Goal: Task Accomplishment & Management: Manage account settings

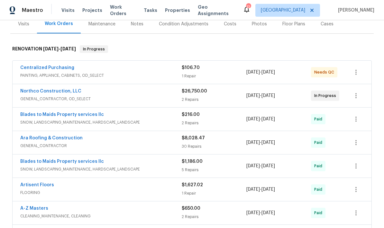
scroll to position [77, 0]
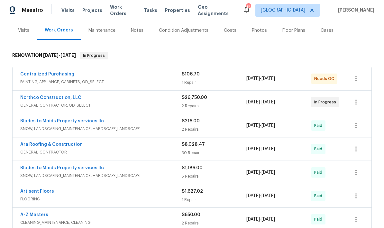
click at [41, 74] on link "Centralized Purchasing" at bounding box center [47, 74] width 54 height 5
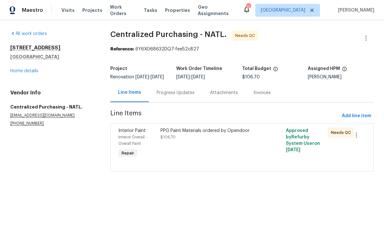
click at [242, 134] on div "PPG Paint Materials ordered by Opendoor" at bounding box center [210, 131] width 101 height 6
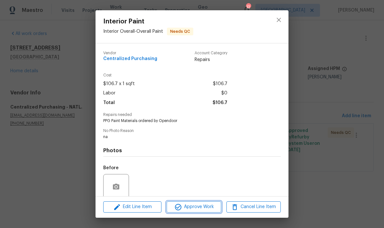
click at [197, 206] on span "Approve Work" at bounding box center [193, 207] width 50 height 8
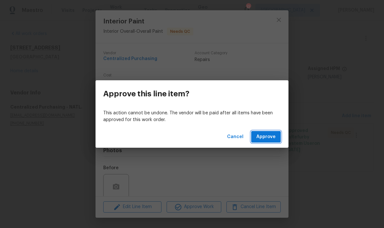
click at [266, 140] on span "Approve" at bounding box center [265, 137] width 19 height 8
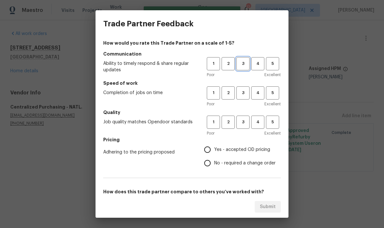
click at [244, 65] on span "3" at bounding box center [243, 63] width 12 height 7
click at [248, 99] on button "3" at bounding box center [242, 92] width 13 height 13
click at [247, 123] on span "3" at bounding box center [243, 122] width 12 height 7
click at [210, 167] on input "No - required a change order" at bounding box center [208, 164] width 14 height 14
radio input "true"
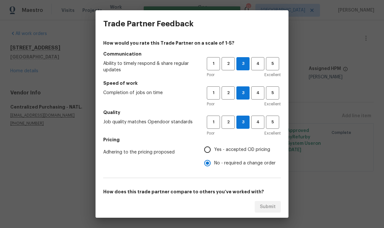
click at [208, 152] on input "Yes - accepted OD pricing" at bounding box center [208, 150] width 14 height 14
radio input "true"
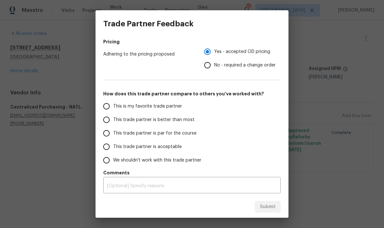
scroll to position [98, 0]
click at [108, 139] on input "This trade partner is par for the course" at bounding box center [107, 134] width 14 height 14
click at [272, 206] on span "Submit" at bounding box center [268, 207] width 16 height 8
radio input "true"
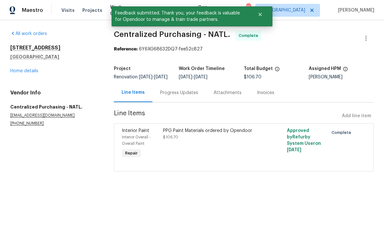
click at [18, 69] on link "Home details" at bounding box center [24, 71] width 28 height 5
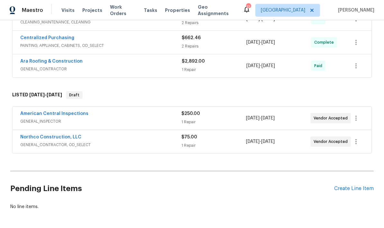
scroll to position [277, 0]
click at [359, 145] on icon "button" at bounding box center [356, 142] width 8 height 8
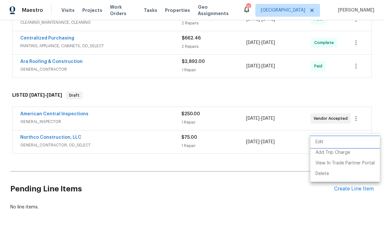
click at [331, 143] on li "Edit" at bounding box center [344, 142] width 69 height 11
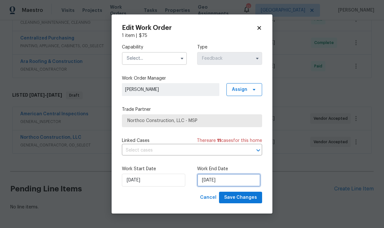
click at [238, 178] on input "[DATE]" at bounding box center [228, 180] width 63 height 13
select select "8"
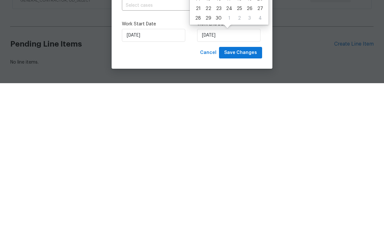
scroll to position [26, 0]
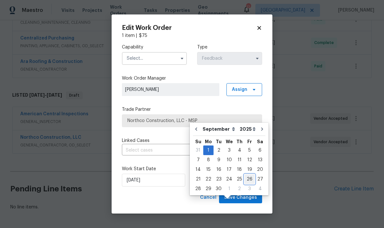
click at [248, 175] on div "26" at bounding box center [249, 179] width 10 height 9
type input "[DATE]"
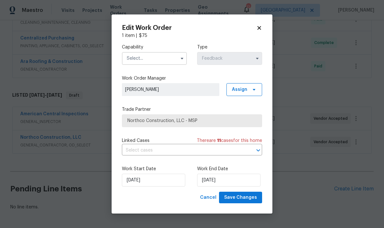
click at [183, 59] on icon "button" at bounding box center [181, 58] width 5 height 5
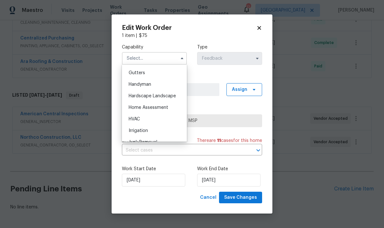
scroll to position [345, 0]
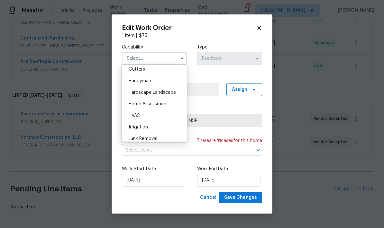
click at [162, 85] on div "Handyman" at bounding box center [154, 81] width 62 height 12
type input "Handyman"
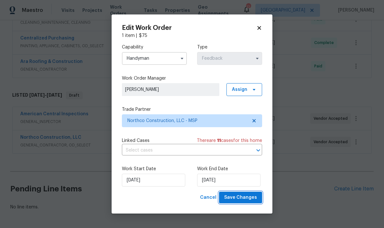
click at [250, 199] on span "Save Changes" at bounding box center [240, 198] width 33 height 8
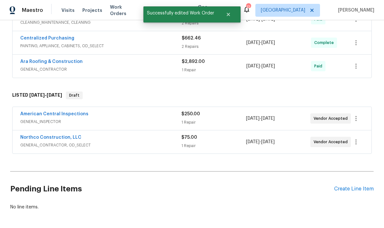
click at [360, 186] on div "Create Line Item" at bounding box center [354, 189] width 40 height 6
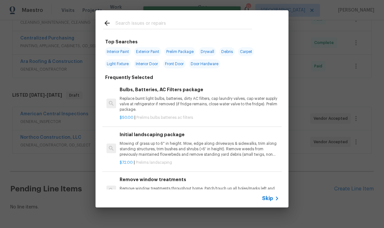
click at [245, 21] on input "text" at bounding box center [183, 24] width 136 height 10
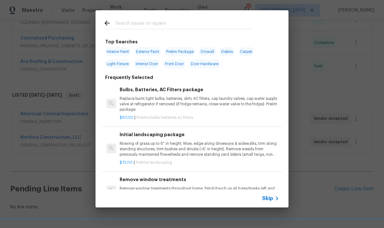
click at [274, 200] on icon at bounding box center [277, 199] width 8 height 8
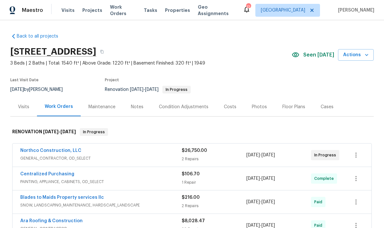
scroll to position [0, 0]
click at [229, 104] on div "Costs" at bounding box center [230, 107] width 13 height 6
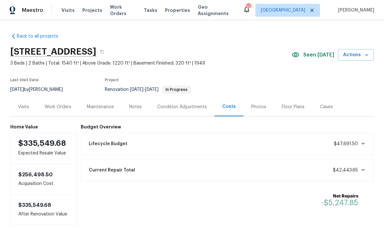
click at [58, 104] on div "Work Orders" at bounding box center [58, 107] width 27 height 6
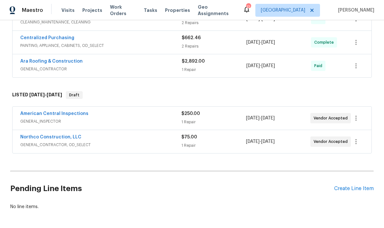
scroll to position [277, 0]
click at [360, 192] on div "Create Line Item" at bounding box center [354, 189] width 40 height 6
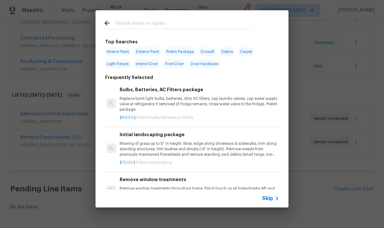
click at [197, 24] on input "text" at bounding box center [183, 24] width 136 height 10
type input "Interior"
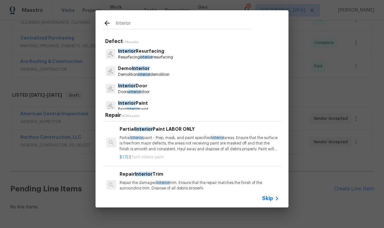
scroll to position [167, 0]
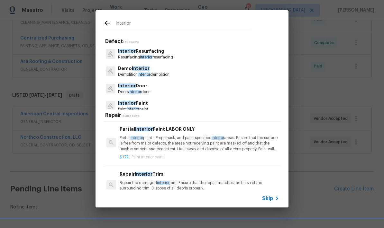
click at [193, 140] on p "Partial Interior paint - Prep, mask, and paint specified interior areas. Ensure…" at bounding box center [199, 143] width 159 height 16
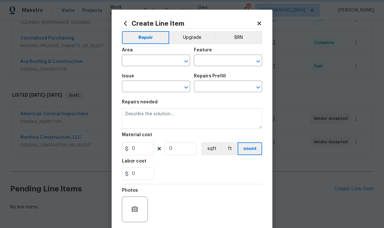
type input "Overall Paint"
type input "Interior Paint"
type textarea "Partial Interior paint - Prep, mask, and paint specified interior areas. Ensure…"
type input "1"
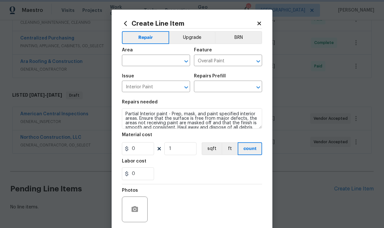
type input "Partial Interior Paint LABOR ONLY $1.72"
type input "1.72"
click at [132, 113] on textarea "Partial Interior paint - Prep, mask, and paint specified interior areas. Ensure…" at bounding box center [192, 118] width 140 height 21
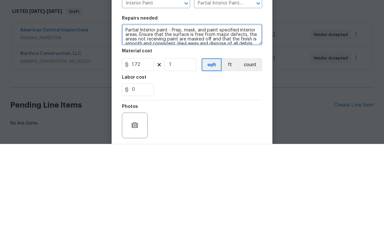
click at [129, 108] on textarea "Partial Interior paint - Prep, mask, and paint specified interior areas. Ensure…" at bounding box center [192, 118] width 140 height 21
click at [133, 108] on textarea "Partial Interior paint - Prep, mask, and paint specified interior areas. Ensure…" at bounding box center [192, 118] width 140 height 21
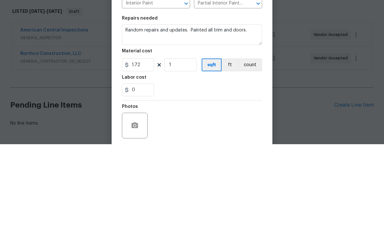
scroll to position [26, 0]
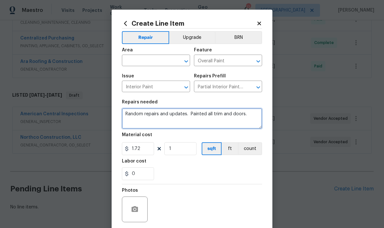
type textarea "Random repairs and updates. Painted all trim and doors."
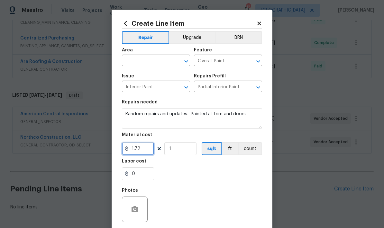
click at [148, 148] on input "1.72" at bounding box center [138, 148] width 32 height 13
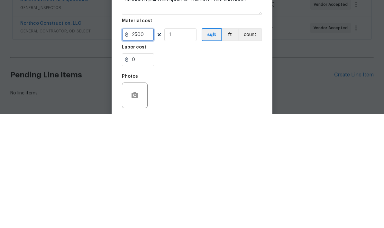
type input "2500"
click at [174, 167] on div "0" at bounding box center [192, 173] width 140 height 13
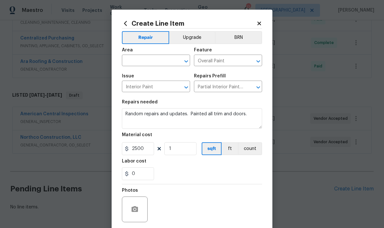
click at [159, 63] on input "text" at bounding box center [147, 61] width 50 height 10
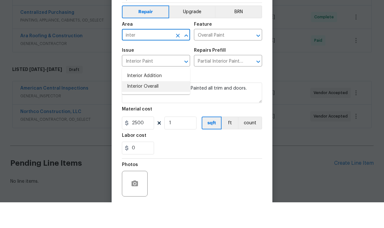
click at [162, 107] on li "Interior Overall" at bounding box center [156, 112] width 68 height 11
type input "Interior Overall"
click at [164, 82] on input "Interior Paint" at bounding box center [147, 87] width 50 height 10
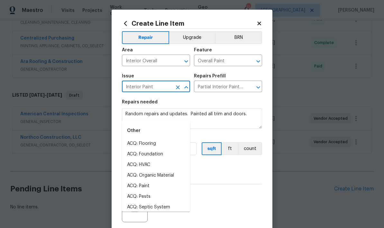
click at [228, 186] on div "Photos" at bounding box center [192, 206] width 140 height 42
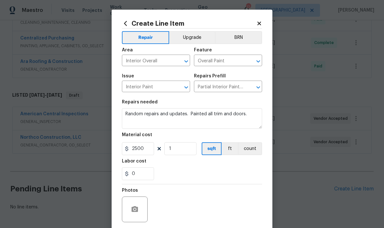
click at [230, 185] on div at bounding box center [192, 184] width 140 height 0
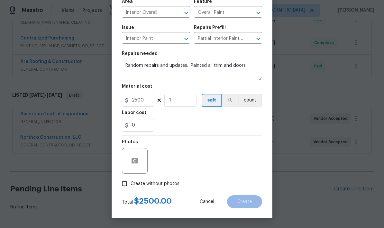
scroll to position [50, 0]
click at [126, 183] on input "Create without photos" at bounding box center [124, 184] width 12 height 12
checkbox input "true"
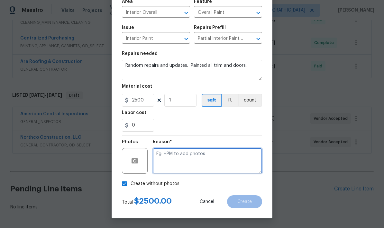
click at [184, 156] on textarea at bounding box center [207, 161] width 109 height 26
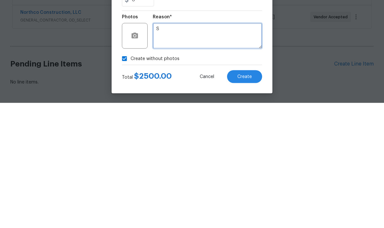
type textarea "S"
click at [216, 178] on div "Create without photos" at bounding box center [192, 184] width 140 height 12
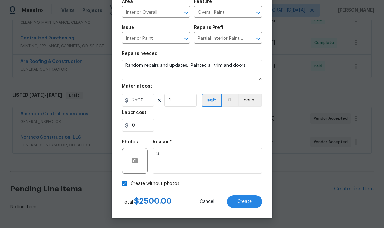
click at [251, 203] on span "Create" at bounding box center [244, 202] width 14 height 5
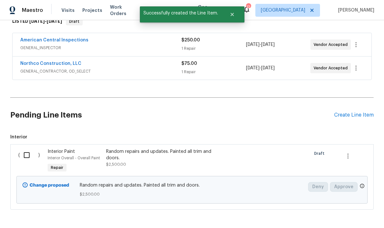
scroll to position [350, 0]
click at [24, 149] on input "checkbox" at bounding box center [29, 156] width 18 height 14
checkbox input "true"
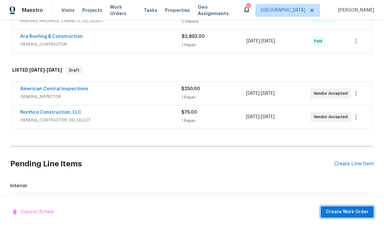
click at [361, 216] on span "Create Work Order" at bounding box center [347, 212] width 43 height 8
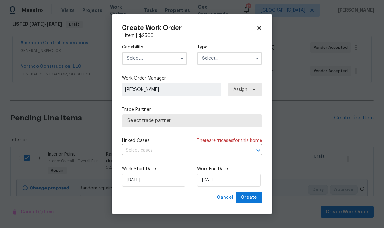
click at [177, 59] on input "text" at bounding box center [154, 58] width 65 height 13
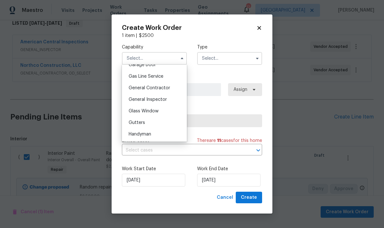
scroll to position [291, 0]
click at [163, 100] on span "General Inspector" at bounding box center [148, 100] width 38 height 5
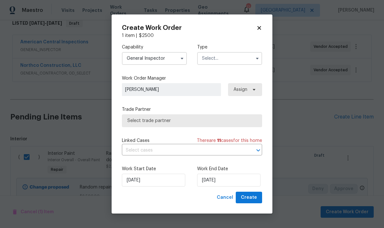
click at [177, 64] on input "General Inspector" at bounding box center [154, 58] width 65 height 13
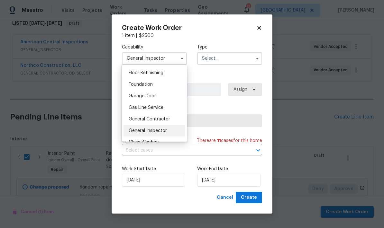
scroll to position [261, 0]
click at [165, 117] on span "General Contractor" at bounding box center [149, 118] width 41 height 5
type input "General Contractor"
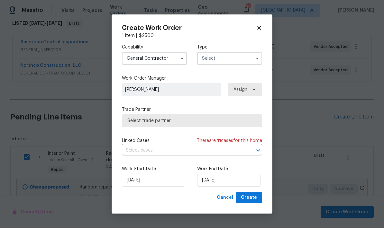
click at [237, 58] on input "text" at bounding box center [229, 58] width 65 height 13
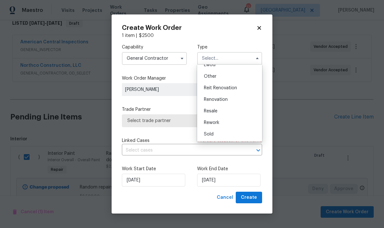
scroll to position [57, 0]
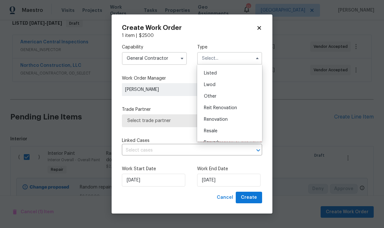
click at [229, 121] on div "Renovation" at bounding box center [230, 120] width 62 height 12
type input "Renovation"
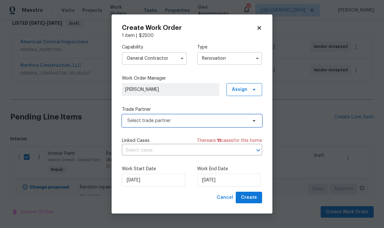
click at [256, 120] on icon at bounding box center [253, 120] width 5 height 5
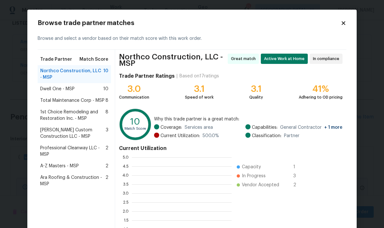
scroll to position [1, 1]
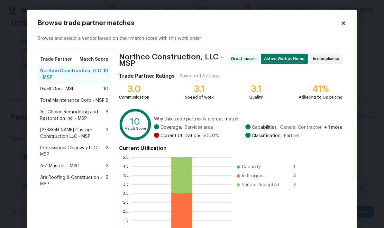
click at [79, 182] on span "Ara Roofing & Construction - MSP" at bounding box center [72, 181] width 65 height 13
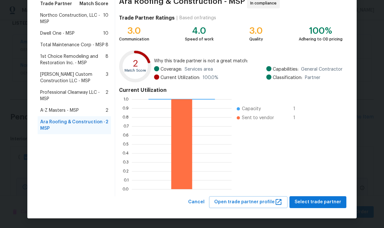
scroll to position [55, 0]
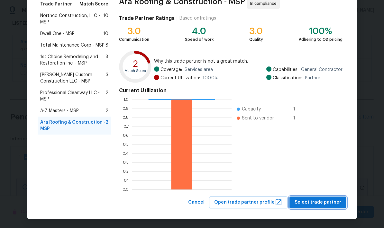
click at [334, 202] on span "Select trade partner" at bounding box center [317, 203] width 47 height 8
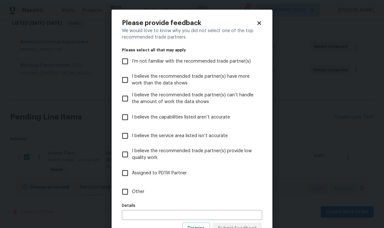
scroll to position [0, 0]
click at [125, 172] on input "Assigned to PD1W Partner" at bounding box center [125, 174] width 14 height 14
checkbox input "true"
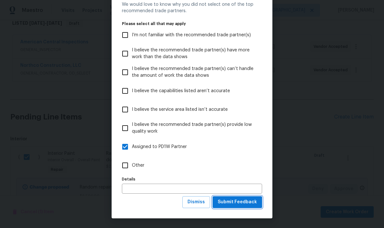
click at [247, 201] on span "Submit Feedback" at bounding box center [237, 202] width 39 height 8
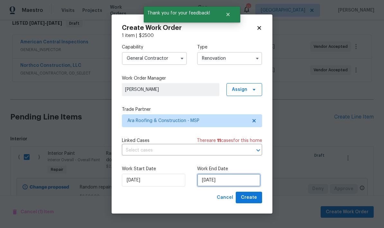
click at [238, 182] on input "[DATE]" at bounding box center [228, 180] width 63 height 13
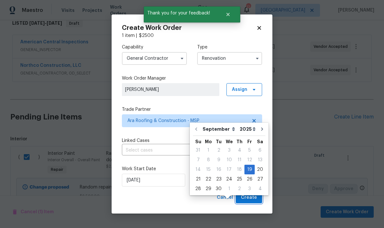
click at [257, 197] on button "Create" at bounding box center [249, 198] width 26 height 12
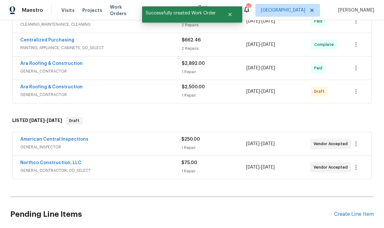
scroll to position [253, 0]
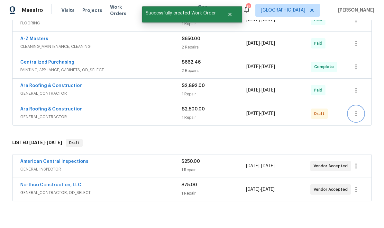
click at [358, 110] on icon "button" at bounding box center [356, 114] width 8 height 8
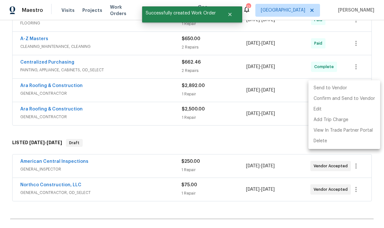
click at [341, 85] on li "Send to Vendor" at bounding box center [344, 88] width 72 height 11
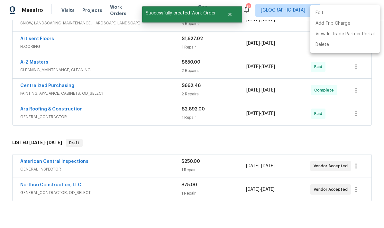
click at [336, 126] on div at bounding box center [192, 114] width 384 height 228
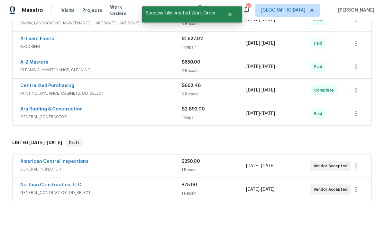
scroll to position [42, 0]
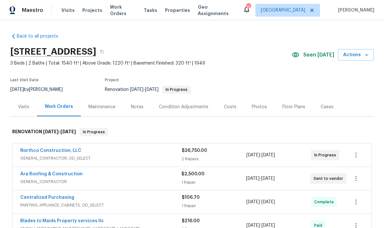
click at [166, 219] on div "Blades to Maids Property services llc" at bounding box center [100, 222] width 161 height 8
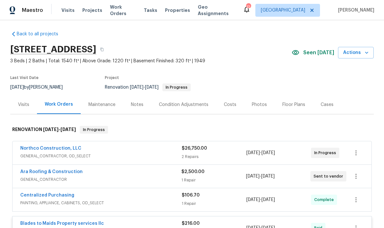
scroll to position [2, 0]
